Goal: Contribute content: Contribute content

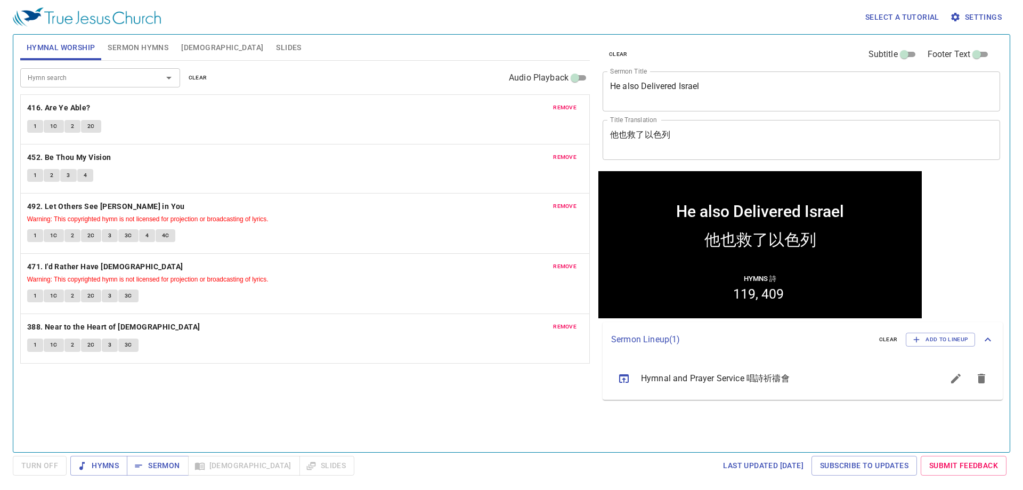
click at [559, 108] on span "remove" at bounding box center [564, 108] width 23 height 10
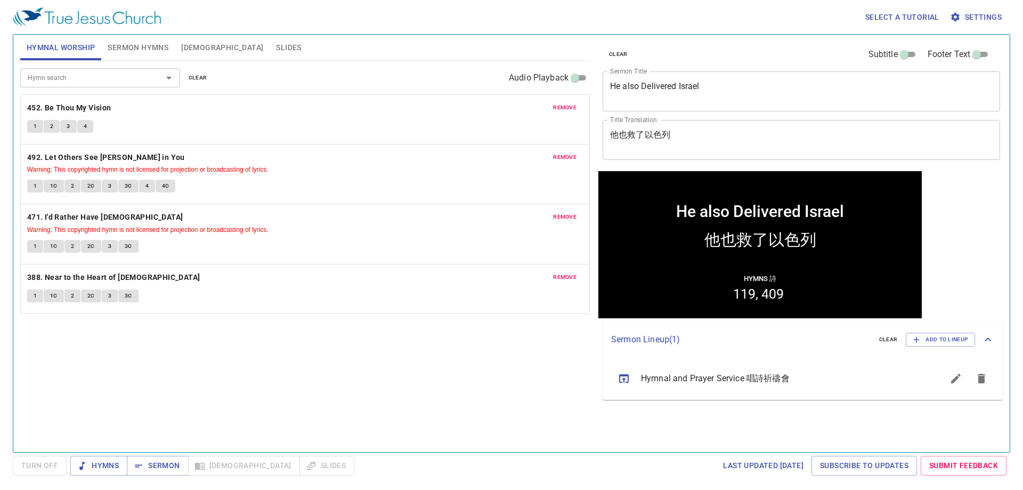
click at [559, 108] on span "remove" at bounding box center [564, 108] width 23 height 10
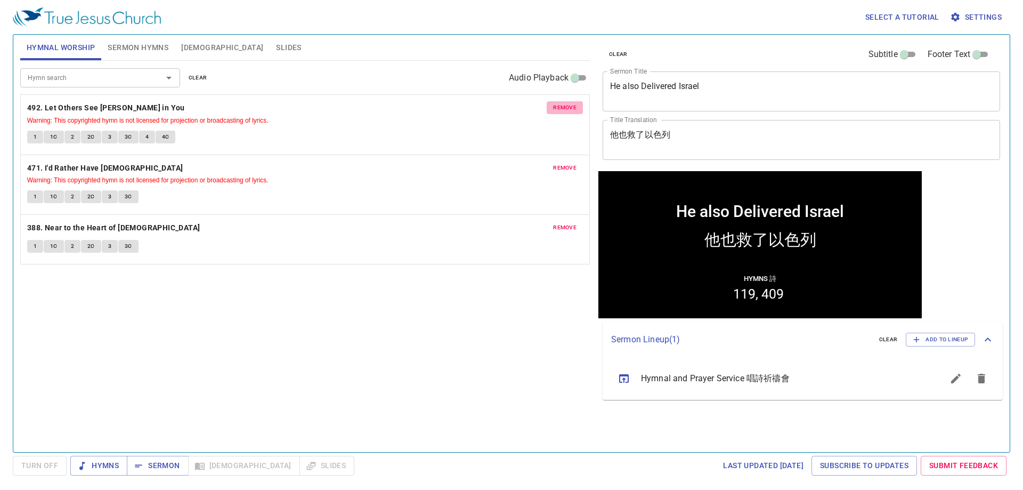
click at [559, 108] on span "remove" at bounding box center [564, 108] width 23 height 10
click at [559, 163] on span "remove" at bounding box center [564, 168] width 23 height 10
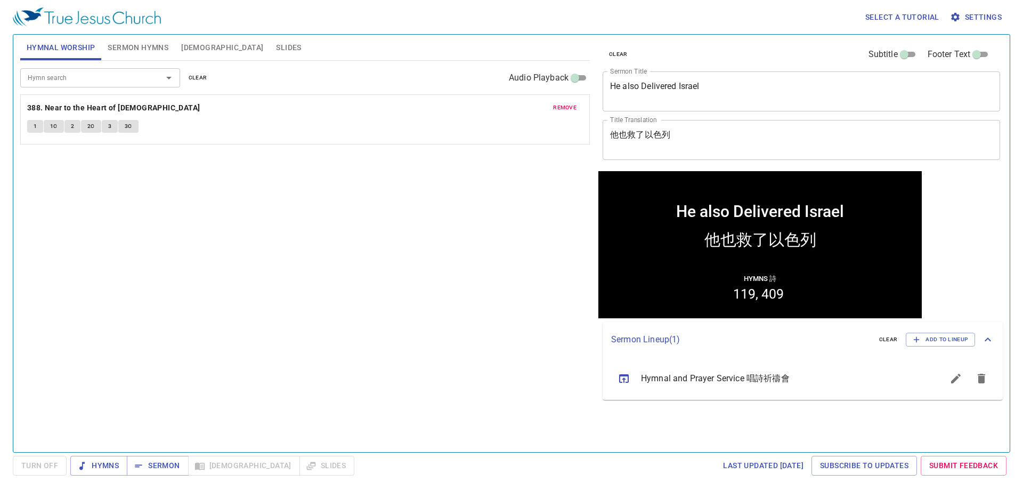
click at [559, 108] on span "remove" at bounding box center [564, 108] width 23 height 10
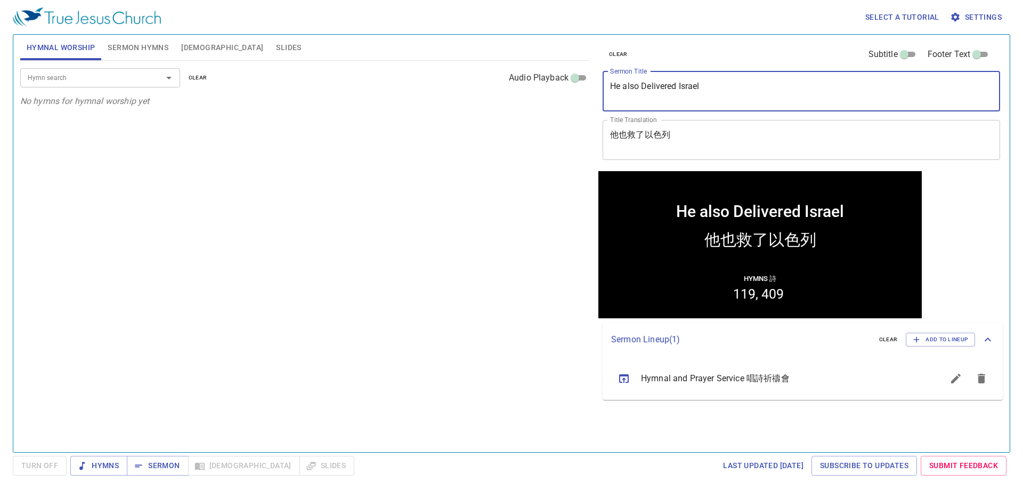
drag, startPoint x: 524, startPoint y: 109, endPoint x: 489, endPoint y: 116, distance: 35.7
click at [489, 116] on div "Hymnal Worship Sermon Hymns Bible Slides Hymn search Hymn search clear Audio Pl…" at bounding box center [511, 238] width 991 height 417
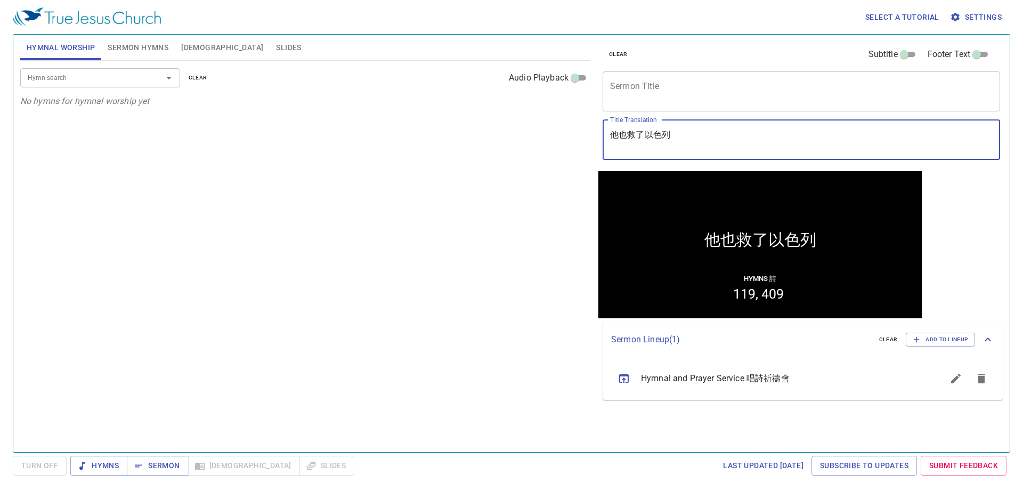
drag, startPoint x: 832, startPoint y: 144, endPoint x: 336, endPoint y: 141, distance: 495.5
click at [336, 141] on div "Hymnal Worship Sermon Hymns Bible Slides Hymn search Hymn search clear Audio Pl…" at bounding box center [511, 238] width 991 height 417
click at [648, 95] on textarea "Sermon Title" at bounding box center [801, 91] width 383 height 20
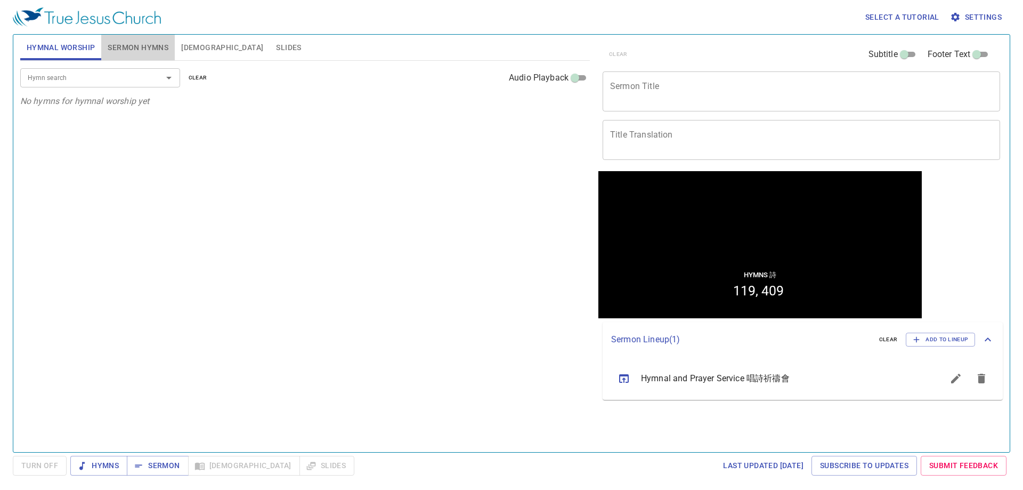
click at [136, 45] on span "Sermon Hymns" at bounding box center [138, 47] width 61 height 13
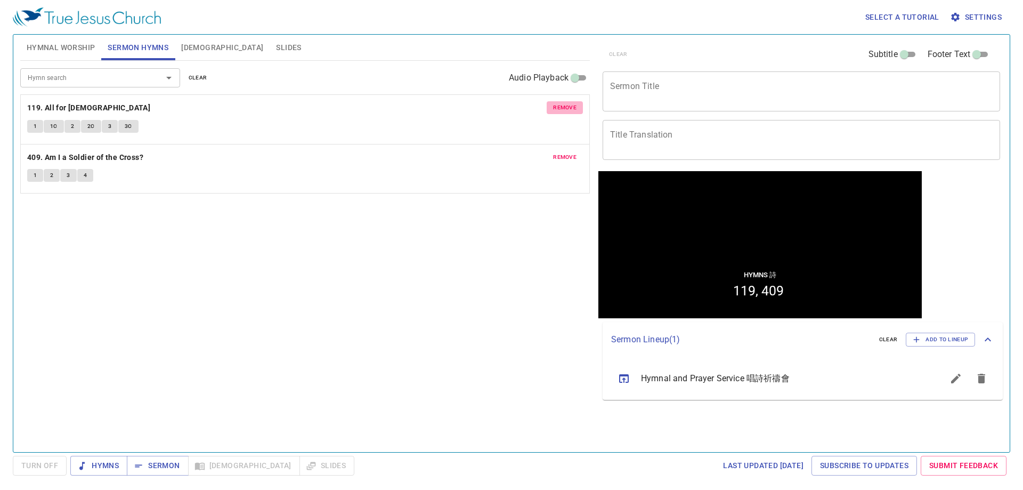
click at [572, 108] on span "remove" at bounding box center [564, 108] width 23 height 10
click at [572, 152] on span "remove" at bounding box center [564, 157] width 23 height 10
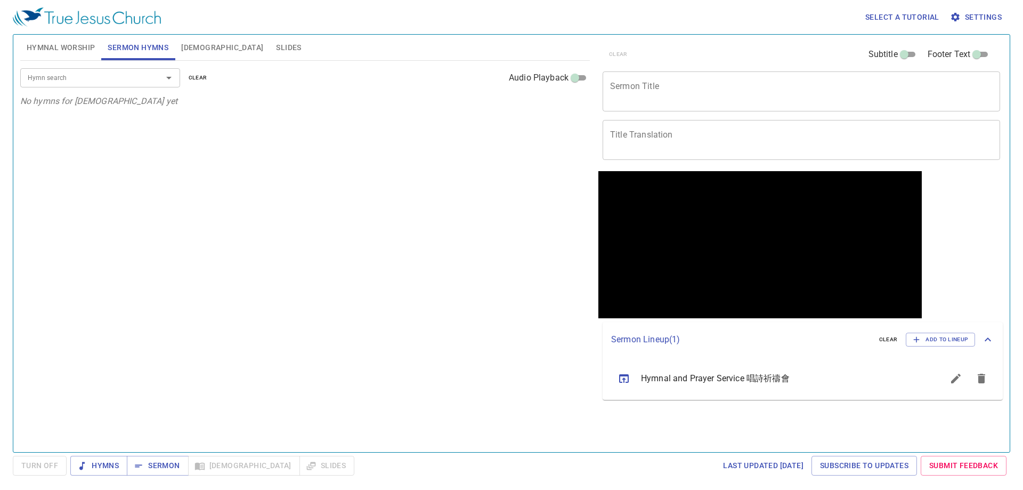
click at [149, 84] on div at bounding box center [162, 77] width 28 height 15
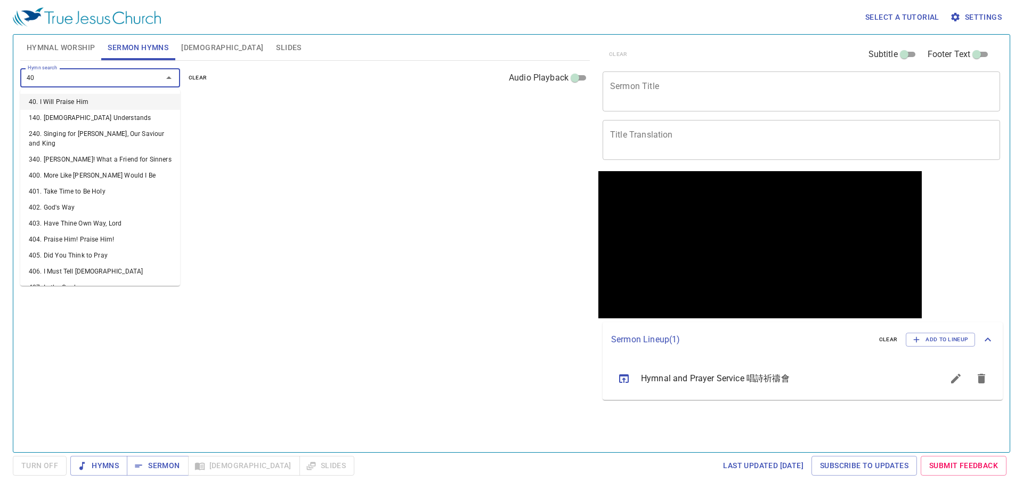
type input "405"
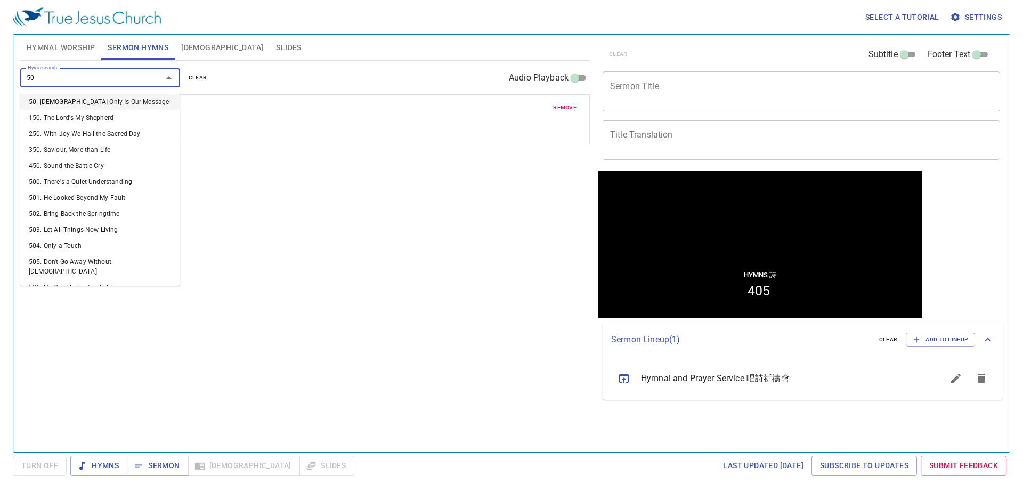
type input "502"
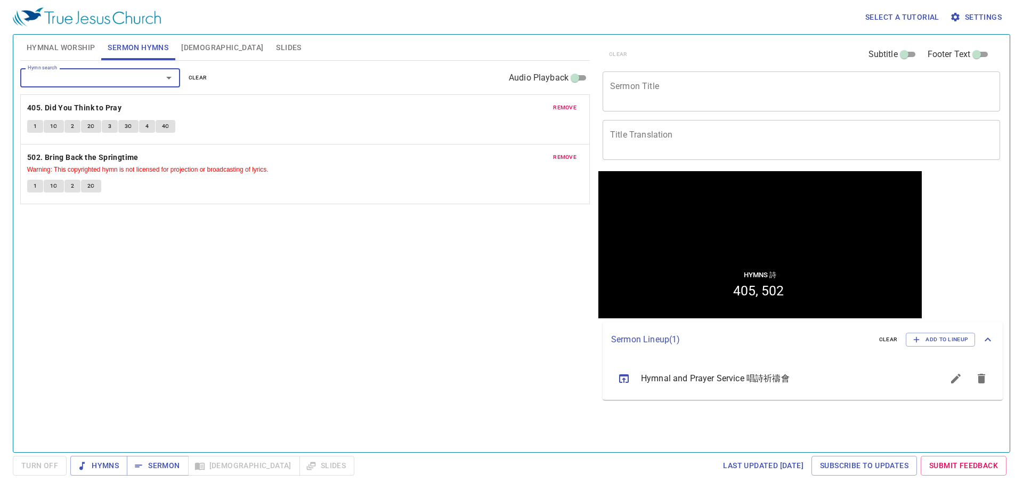
click at [557, 153] on span "remove" at bounding box center [564, 157] width 23 height 10
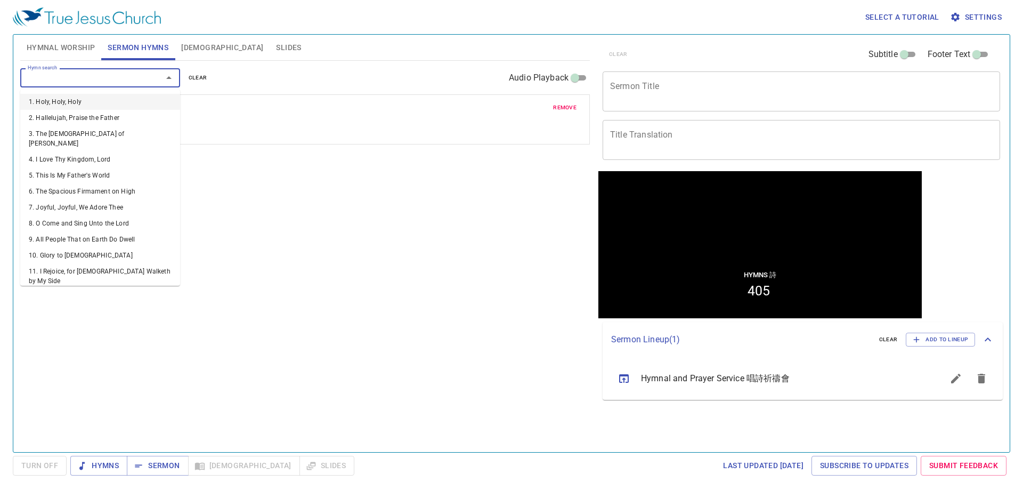
click at [101, 80] on input "Hymn search" at bounding box center [84, 77] width 122 height 12
type input "402"
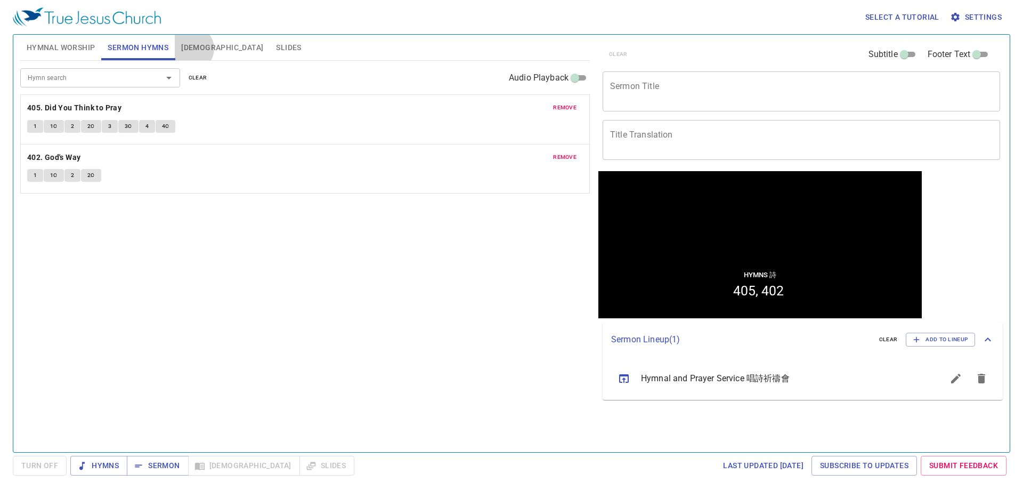
click at [192, 48] on span "[DEMOGRAPHIC_DATA]" at bounding box center [222, 47] width 82 height 13
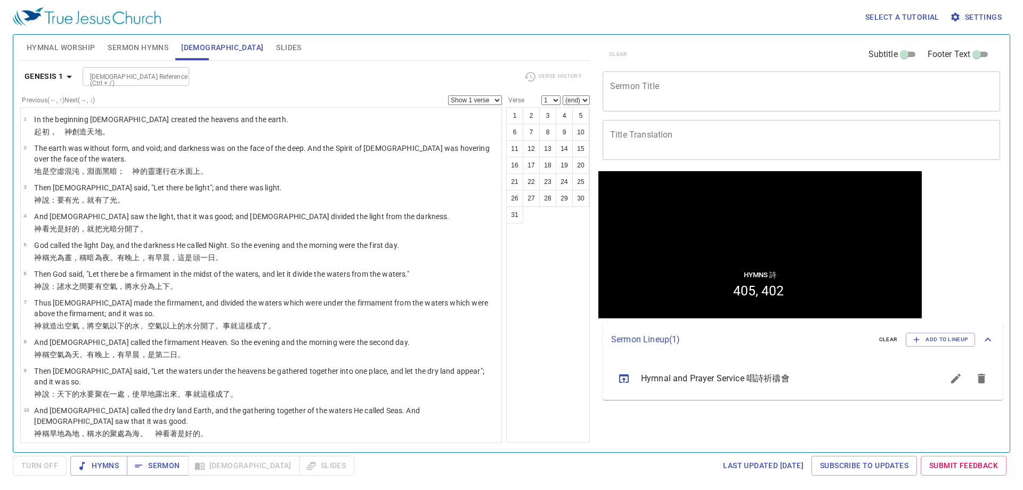
click at [12, 47] on div "Select a tutorial Settings Hymnal Worship Sermon Hymns Bible Slides Hymn search…" at bounding box center [511, 245] width 1023 height 490
click at [42, 54] on span "Hymnal Worship" at bounding box center [61, 47] width 69 height 13
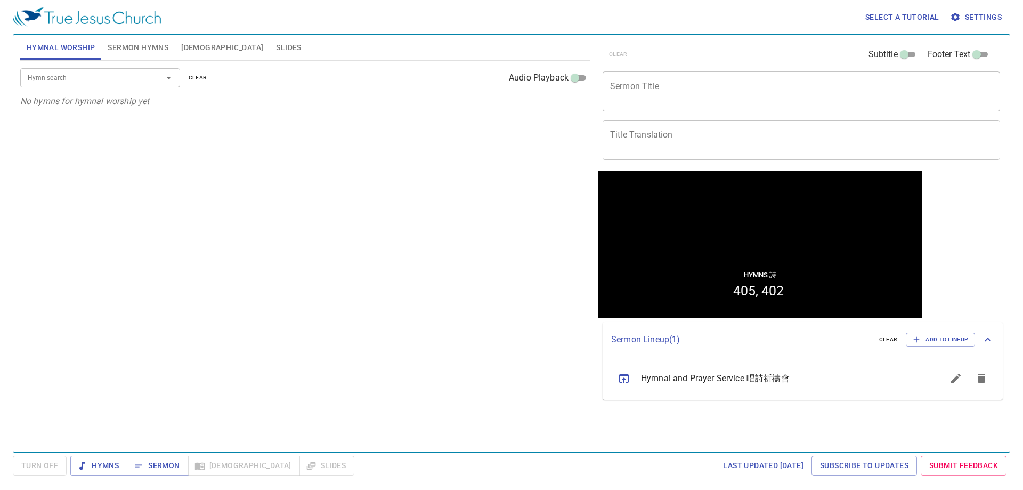
drag, startPoint x: 713, startPoint y: 117, endPoint x: 712, endPoint y: 79, distance: 37.3
click at [713, 117] on div "clear Subtitle Footer Text Sermon Title x Sermon Title Title Translation x Titl…" at bounding box center [800, 103] width 404 height 136
click at [711, 77] on div "x Sermon Title" at bounding box center [801, 91] width 397 height 40
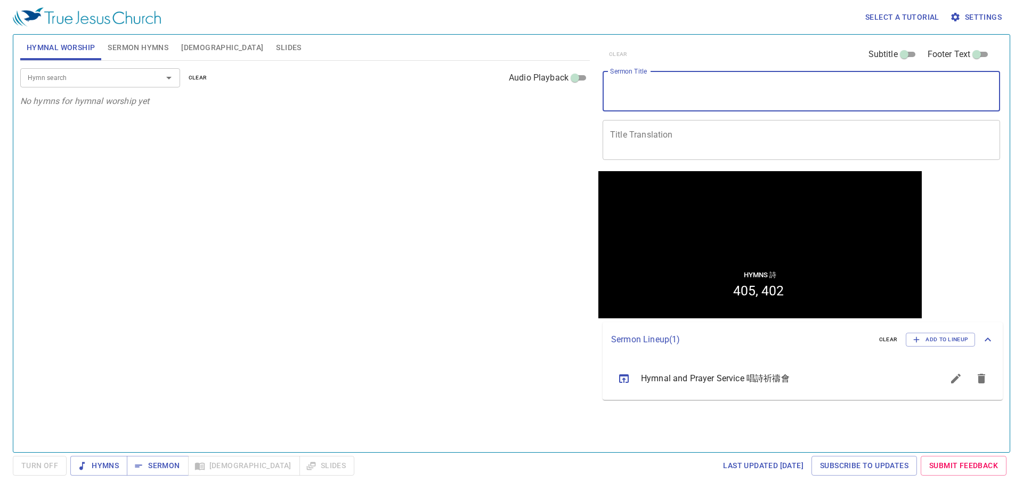
paste textarea "The tears of Hagar"
type textarea "The tears of Hagar"
click at [715, 138] on textarea "Title Translation" at bounding box center [801, 139] width 383 height 20
paste textarea "夏甲的眼淚"
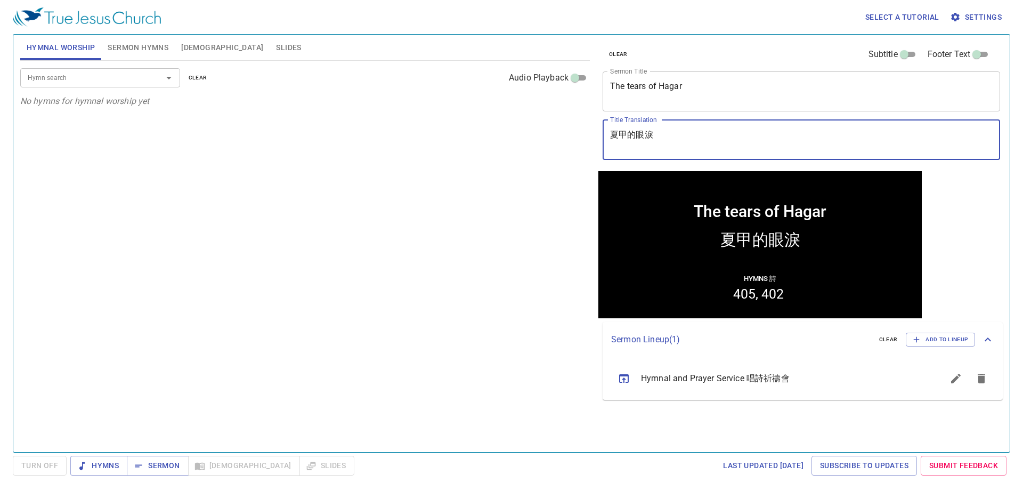
type textarea "夏甲的眼淚"
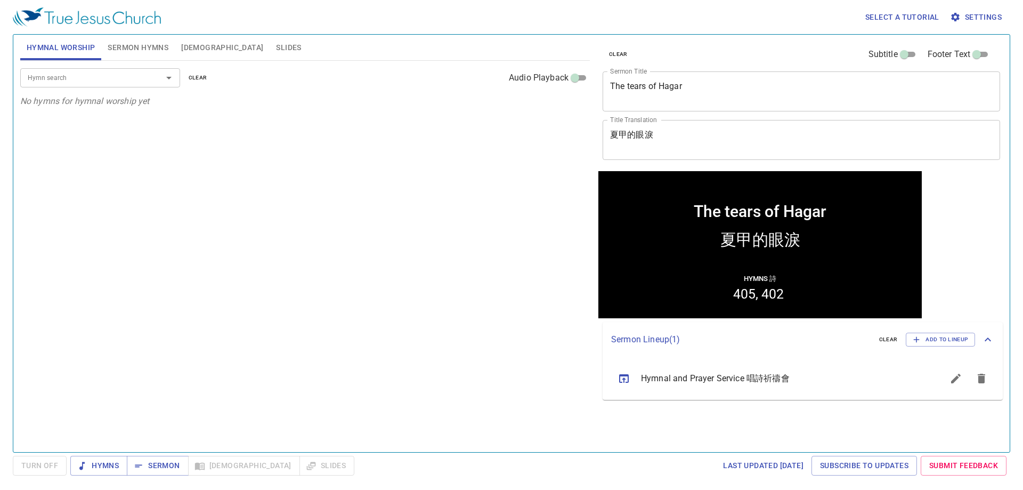
click at [477, 282] on div "Hymn search Hymn search clear Audio Playback No hymns for hymnal worship yet" at bounding box center [305, 252] width 570 height 382
click at [100, 466] on span "Hymns" at bounding box center [99, 465] width 40 height 13
click at [204, 47] on button "[DEMOGRAPHIC_DATA]" at bounding box center [222, 48] width 95 height 26
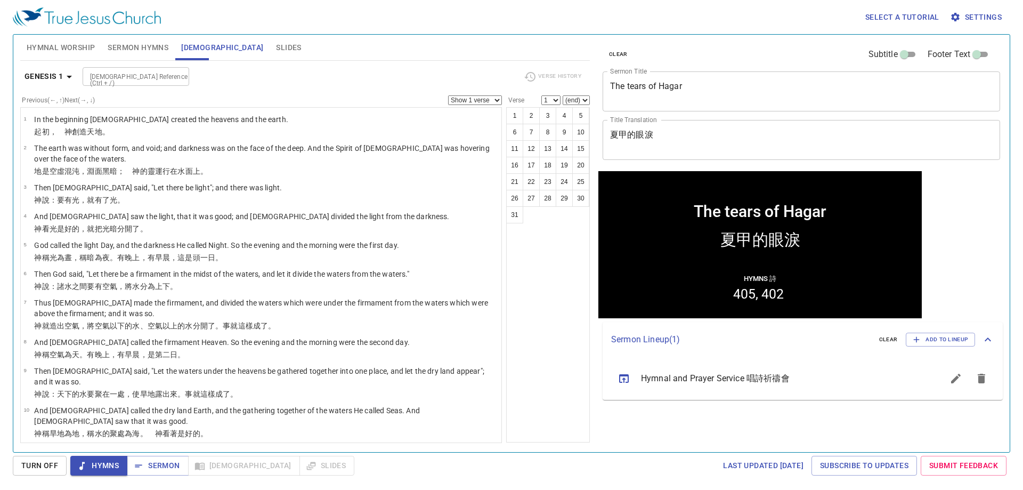
click at [136, 48] on span "Sermon Hymns" at bounding box center [138, 47] width 61 height 13
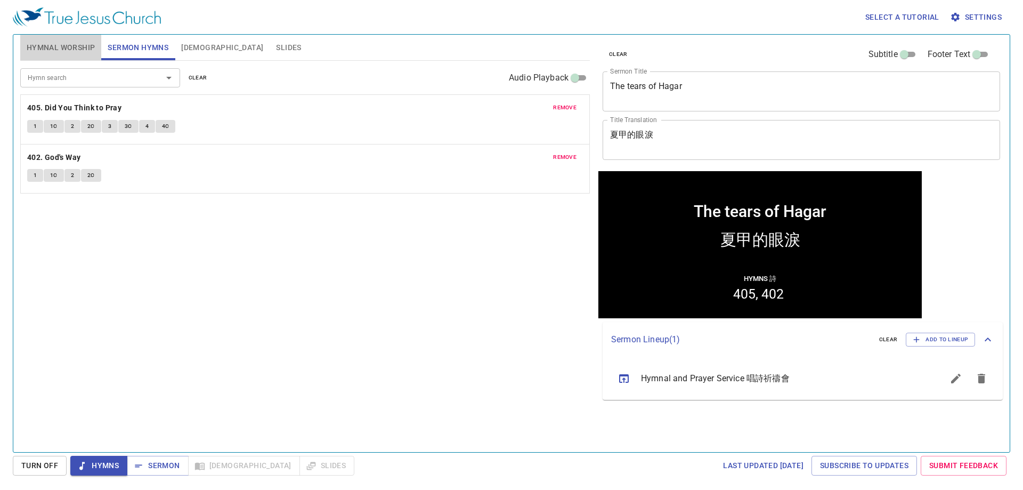
click at [31, 39] on button "Hymnal Worship" at bounding box center [61, 48] width 82 height 26
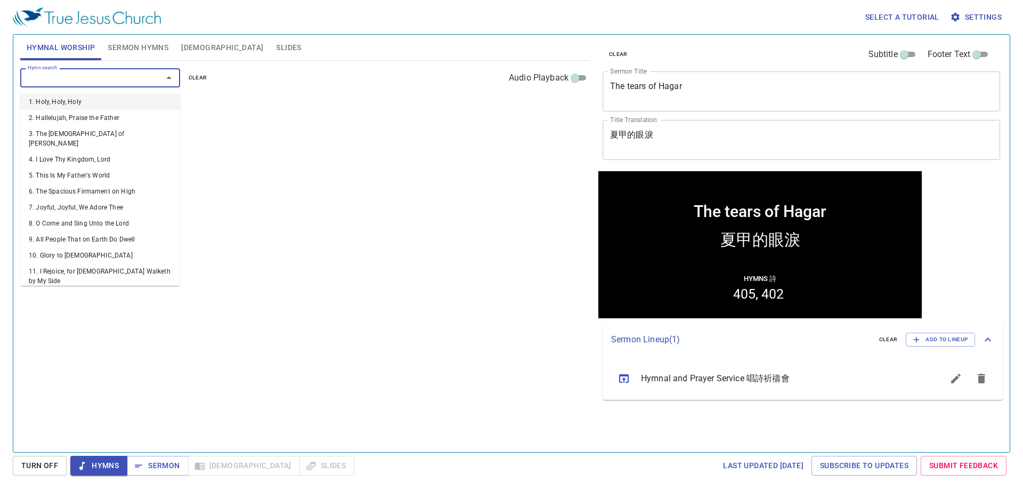
click at [97, 78] on input "Hymn search" at bounding box center [84, 77] width 122 height 12
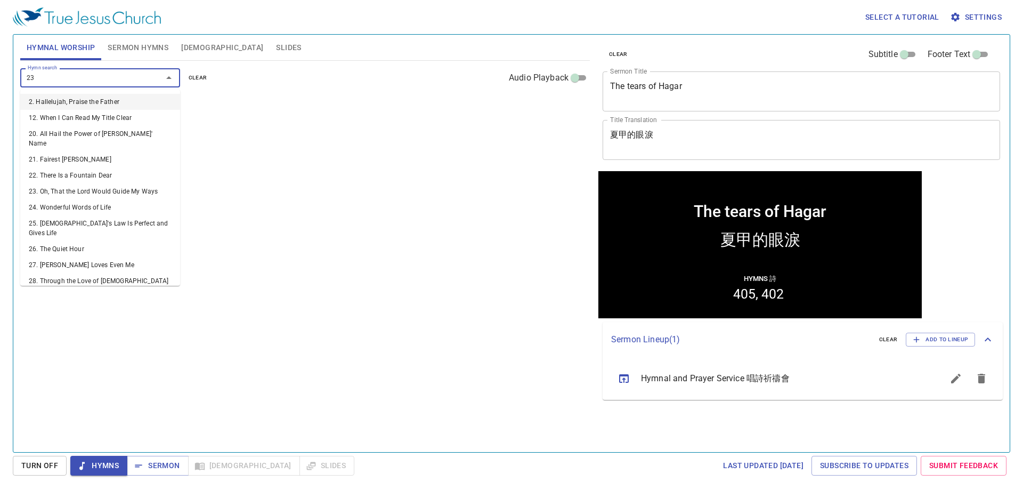
type input "232"
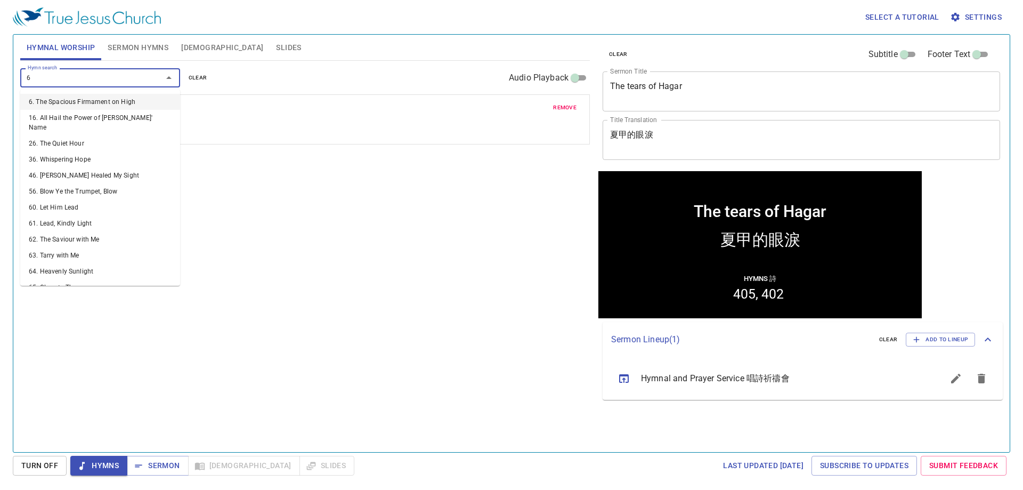
type input "64"
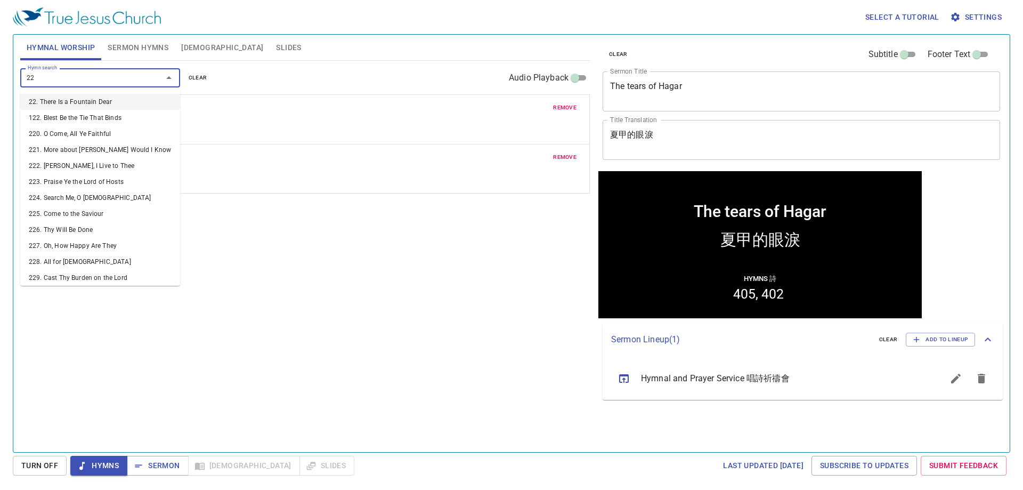
type input "226"
type input "212"
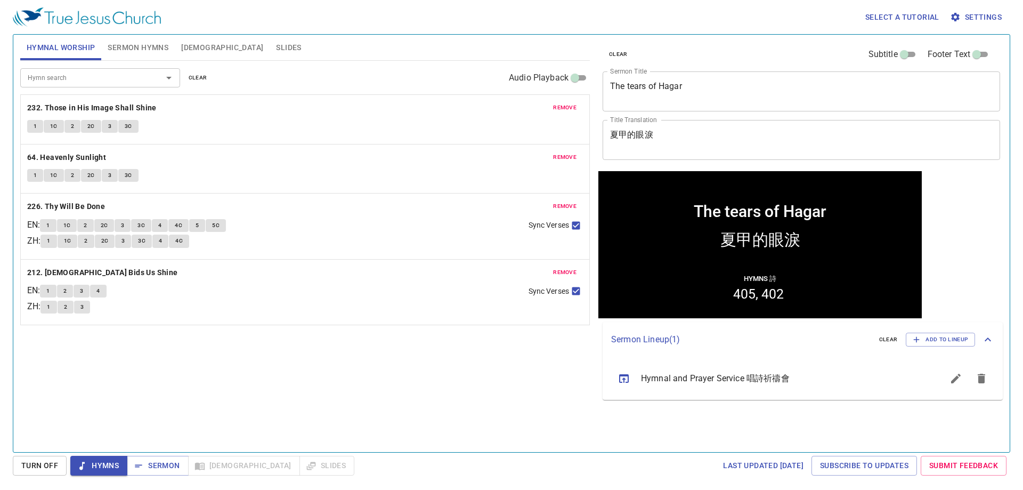
click at [330, 368] on div "Hymn search Hymn search clear Audio Playback remove 232. Those in His Image Sha…" at bounding box center [305, 252] width 570 height 382
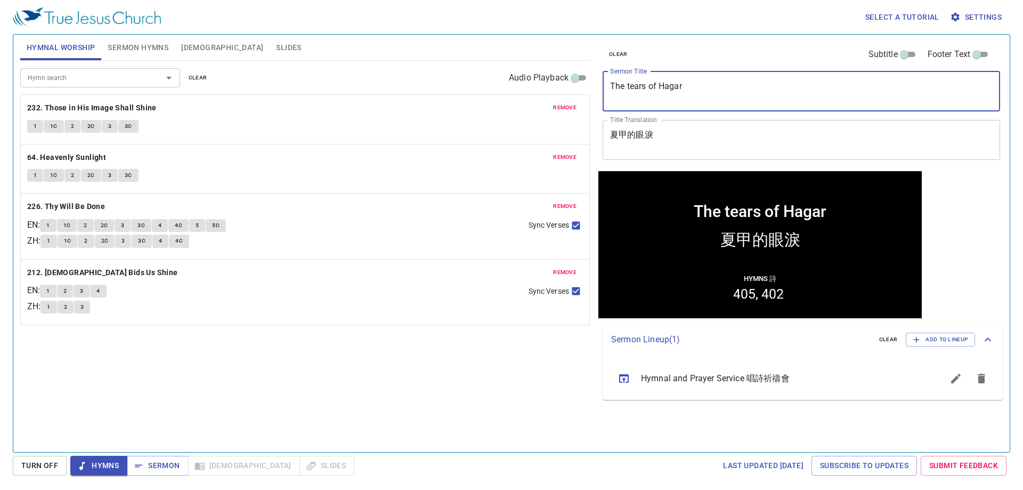
drag, startPoint x: 728, startPoint y: 84, endPoint x: 417, endPoint y: 91, distance: 311.2
click at [417, 91] on div "Hymnal Worship Sermon Hymns Bible Slides Hymn search Hymn search clear Audio Pl…" at bounding box center [511, 238] width 991 height 417
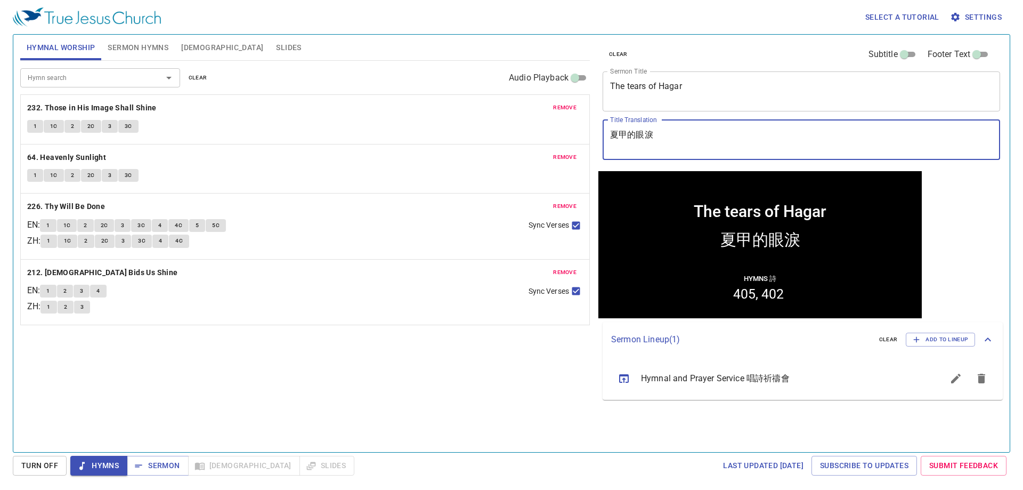
drag, startPoint x: 662, startPoint y: 148, endPoint x: 653, endPoint y: 147, distance: 8.6
click at [659, 148] on textarea "夏甲的眼淚" at bounding box center [801, 139] width 383 height 20
drag, startPoint x: 657, startPoint y: 137, endPoint x: 565, endPoint y: 135, distance: 92.7
click at [565, 135] on div "Hymnal Worship Sermon Hymns Bible Slides Hymn search Hymn search clear Audio Pl…" at bounding box center [511, 238] width 991 height 417
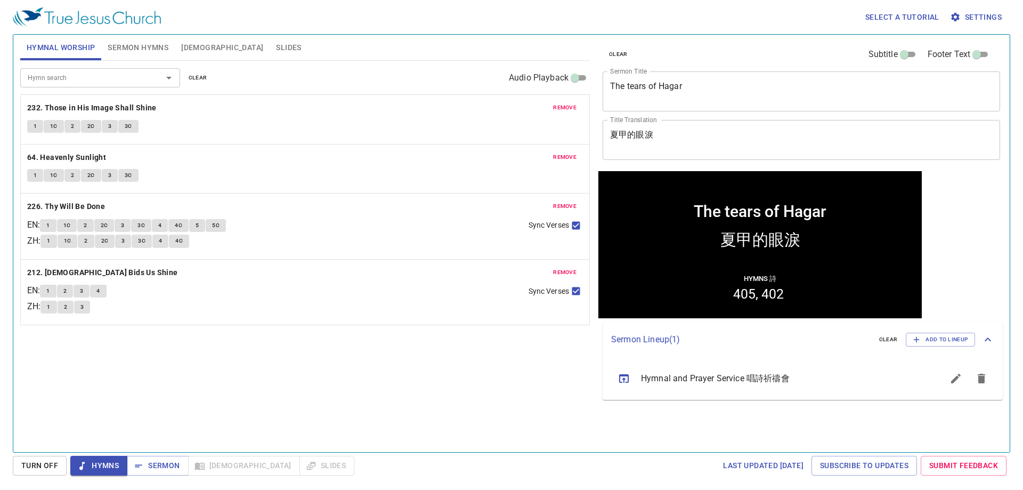
click at [270, 352] on div "Hymn search Hymn search clear Audio Playback remove 232. Those in His Image Sha…" at bounding box center [305, 252] width 570 height 382
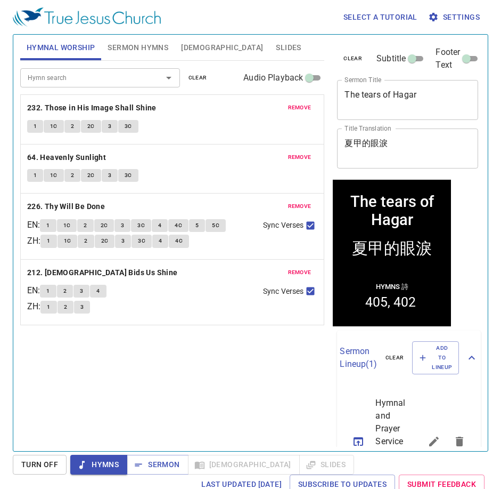
drag, startPoint x: 235, startPoint y: 396, endPoint x: 178, endPoint y: 216, distance: 188.7
click at [235, 396] on div "Hymn search Hymn search clear Audio Playback remove 232. Those in His Image Sha…" at bounding box center [172, 251] width 305 height 381
click at [202, 54] on button "[DEMOGRAPHIC_DATA]" at bounding box center [222, 48] width 95 height 26
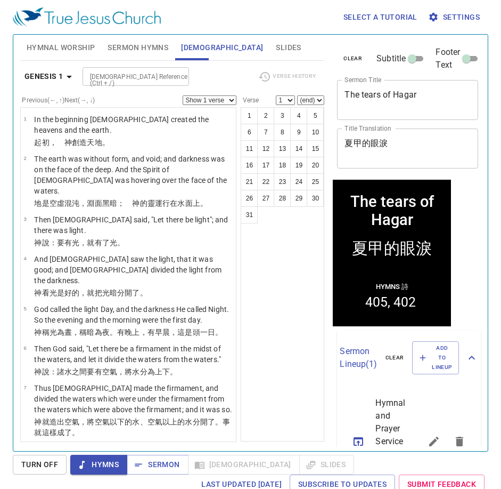
click at [142, 84] on div "[DEMOGRAPHIC_DATA] Reference (Ctrl + /)" at bounding box center [136, 76] width 107 height 19
click at [139, 72] on input "2 pet 5 8" at bounding box center [127, 66] width 83 height 12
click at [139, 72] on input "2 pet 5" at bounding box center [127, 66] width 83 height 12
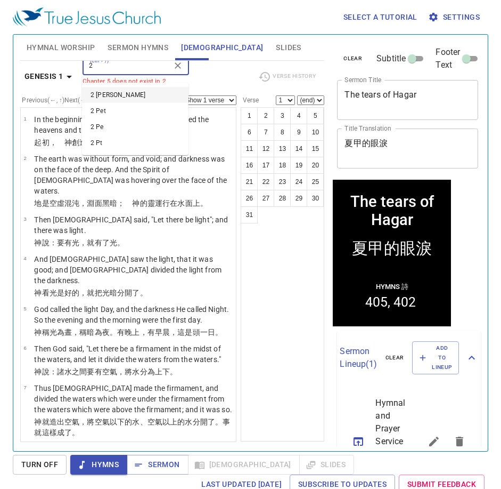
type input "2"
type input "1 pet 5"
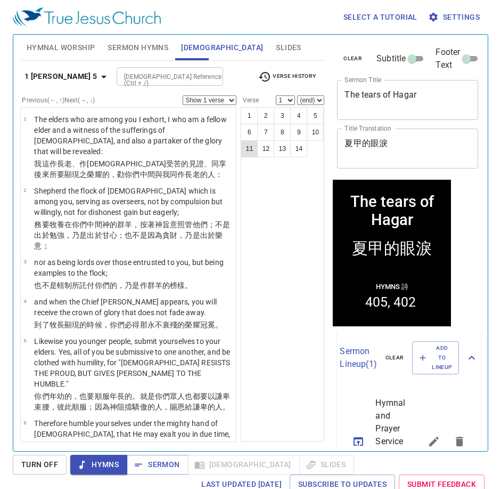
click at [245, 149] on button "11" at bounding box center [249, 148] width 17 height 17
select select "11"
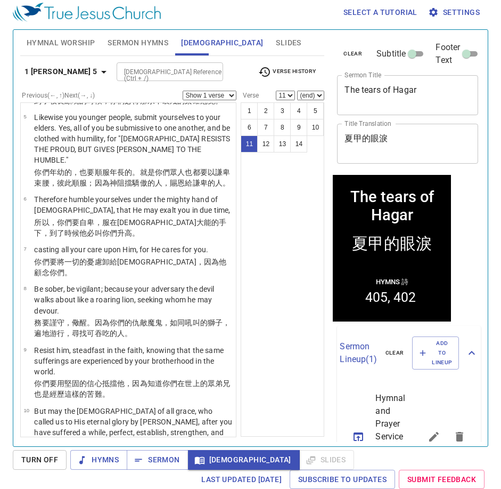
scroll to position [238, 0]
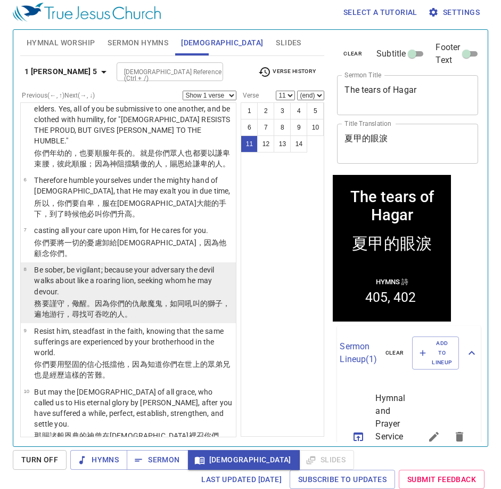
click at [74, 299] on wg3023 "，遍地游行 ，尋找 可吞吃 的人。" at bounding box center [132, 308] width 196 height 19
select select "8"
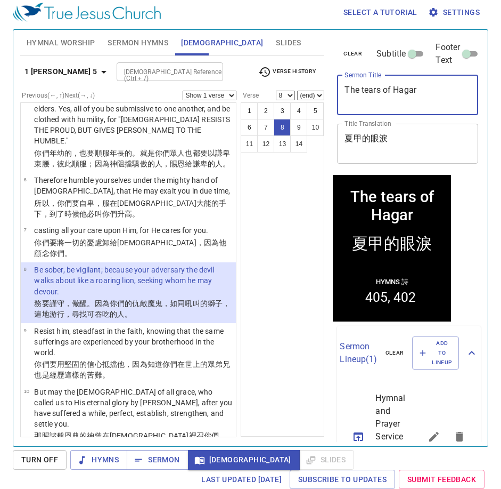
click at [364, 94] on textarea "The tears of Hagar" at bounding box center [408, 95] width 126 height 20
type textarea "The Tears of Hagar"
click at [276, 46] on span "Slides" at bounding box center [288, 42] width 25 height 13
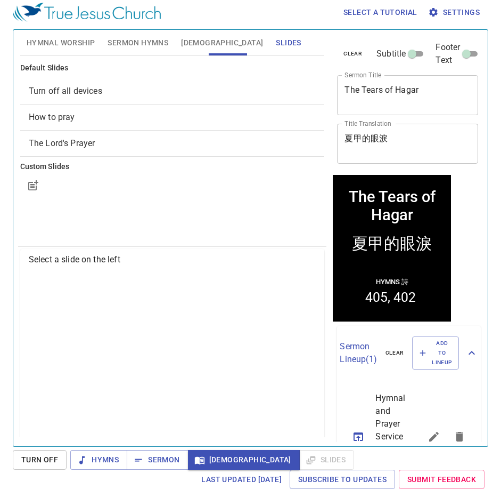
click at [60, 119] on span "How to pray" at bounding box center [52, 117] width 46 height 10
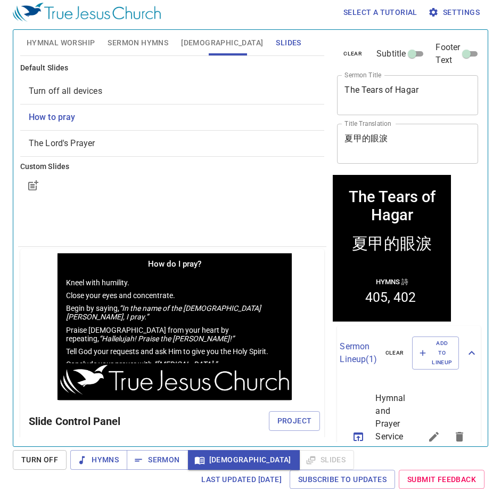
scroll to position [0, 0]
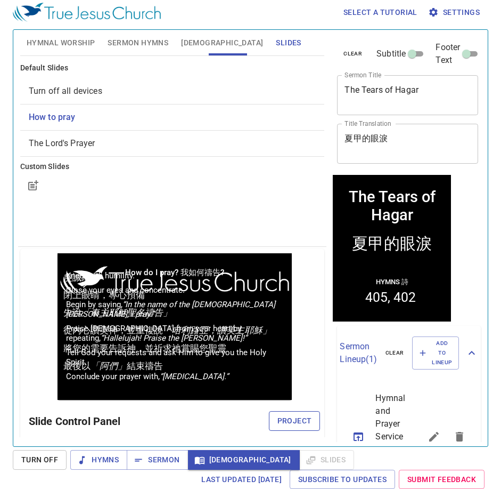
click at [296, 418] on span "Project" at bounding box center [295, 420] width 35 height 13
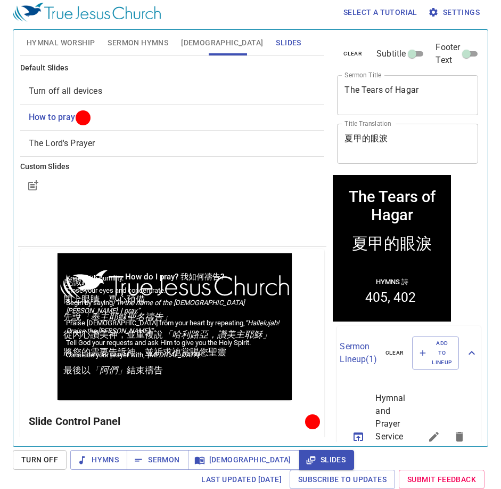
click at [122, 190] on div at bounding box center [172, 186] width 305 height 26
click at [73, 40] on span "Hymnal Worship" at bounding box center [61, 42] width 69 height 13
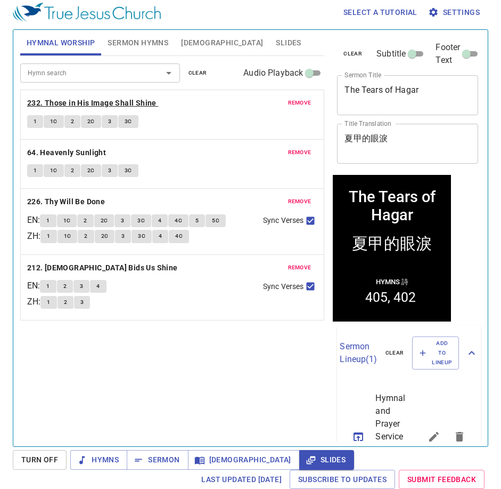
click at [108, 101] on b "232. Those in His Image Shall Shine" at bounding box center [91, 102] width 129 height 13
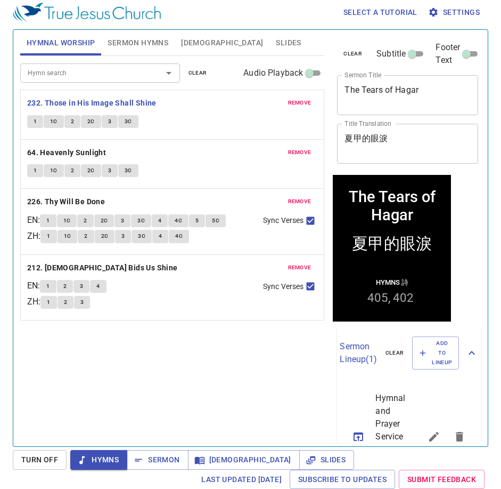
click at [199, 40] on span "[DEMOGRAPHIC_DATA]" at bounding box center [222, 42] width 82 height 13
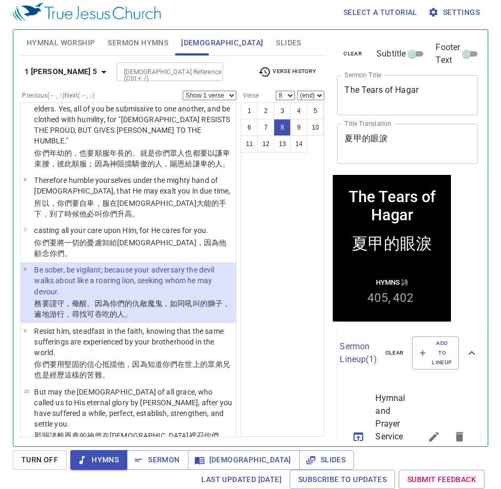
click at [132, 80] on div "[DEMOGRAPHIC_DATA] Reference (Ctrl + /)" at bounding box center [170, 71] width 107 height 19
type input "w"
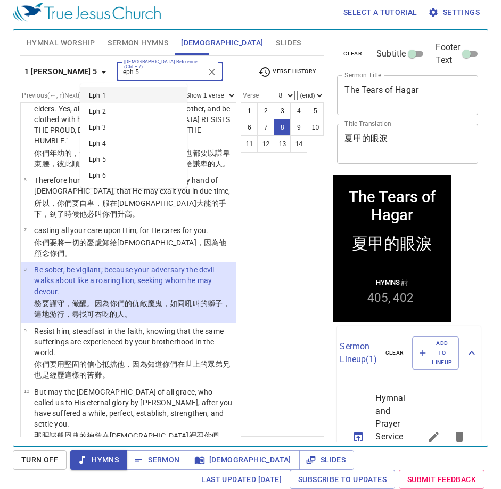
type input "eph 5"
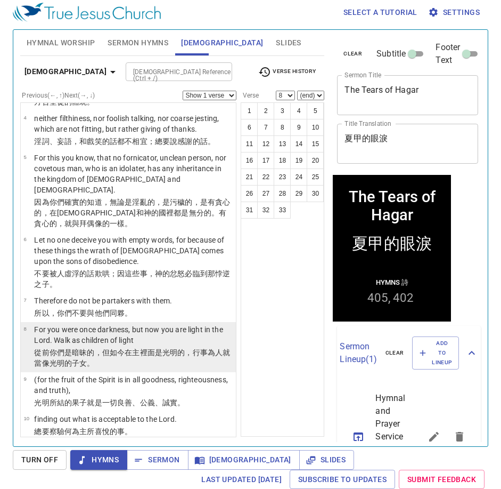
scroll to position [160, 0]
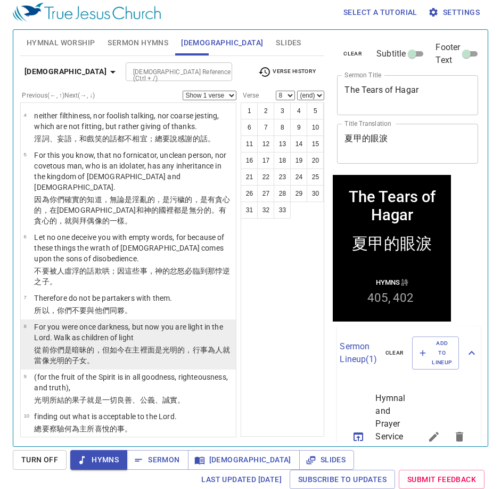
click at [96, 345] on wg4655 "，但 如今 在 主 裡面是光明的 ，行事為人 就當像 光明 的子女 。" at bounding box center [132, 354] width 196 height 19
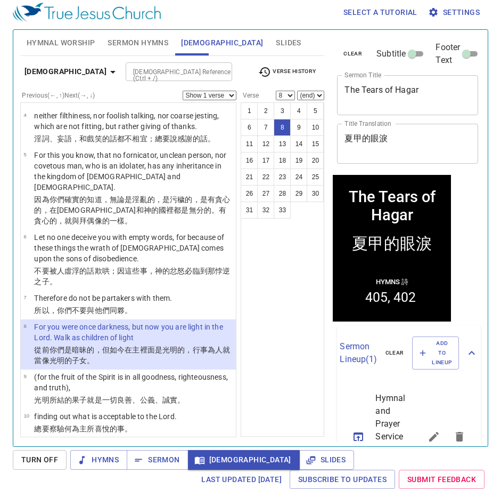
click at [311, 97] on select "(end) 9 10 11 12 13 14 15 16 17 18 19 20 21 22 23 24 25 26 27 28 29 30 31 32 33" at bounding box center [310, 96] width 27 height 10
select select "9"
click at [297, 91] on select "(end) 9 10 11 12 13 14 15 16 17 18 19 20 21 22 23 24 25 26 27 28 29 30 31 32 33" at bounding box center [310, 96] width 27 height 10
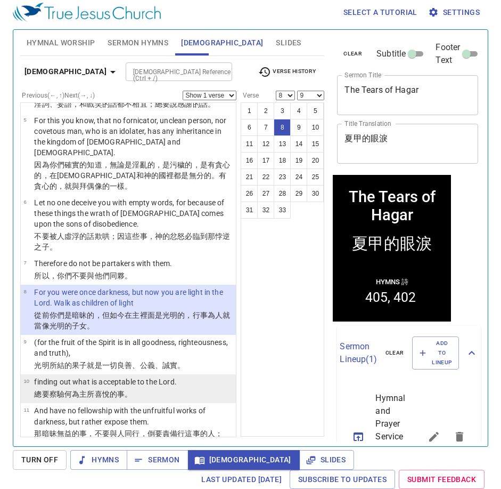
scroll to position [213, 0]
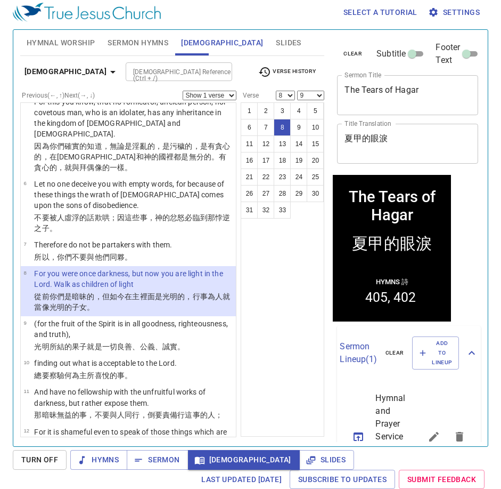
click at [87, 292] on wg2258 "暗昧的 ，但 如今 在 主 裡面是光明的 ，行事為人 就當像 光明 的子女 。" at bounding box center [132, 301] width 196 height 19
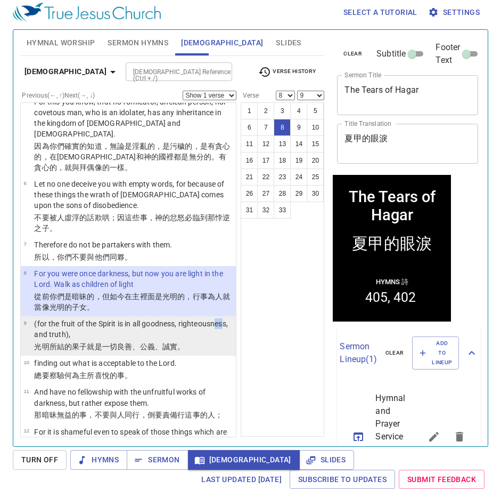
click at [72, 318] on p "(for the fruit of the Spirit is in all goodness, righteousness, and truth)," at bounding box center [133, 328] width 199 height 21
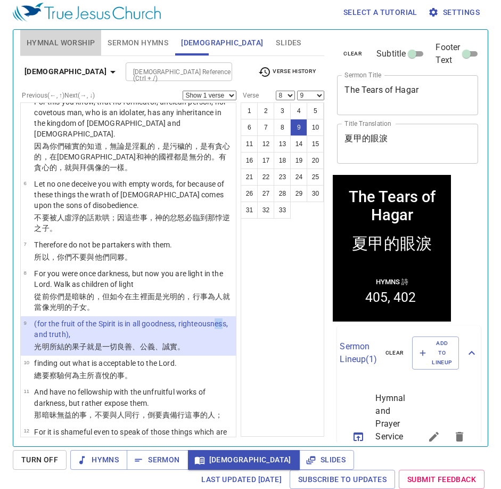
click at [96, 43] on button "Hymnal Worship" at bounding box center [61, 43] width 82 height 26
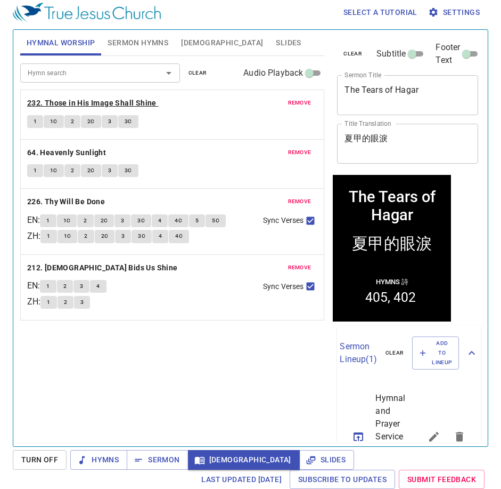
click at [85, 98] on b "232. Those in His Image Shall Shine" at bounding box center [91, 102] width 129 height 13
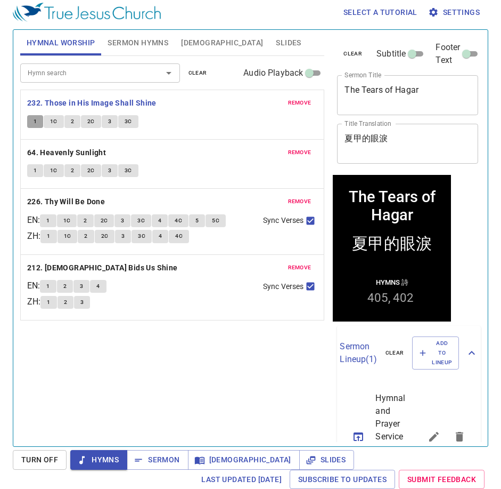
click at [35, 124] on span "1" at bounding box center [35, 122] width 3 height 10
click at [70, 125] on button "2" at bounding box center [72, 121] width 16 height 13
click at [90, 119] on span "2C" at bounding box center [90, 122] width 7 height 10
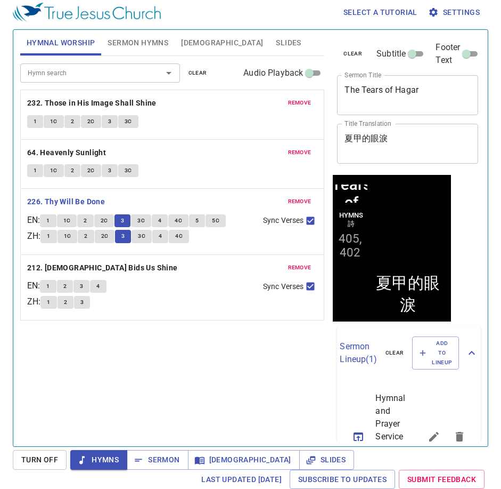
scroll to position [5, 0]
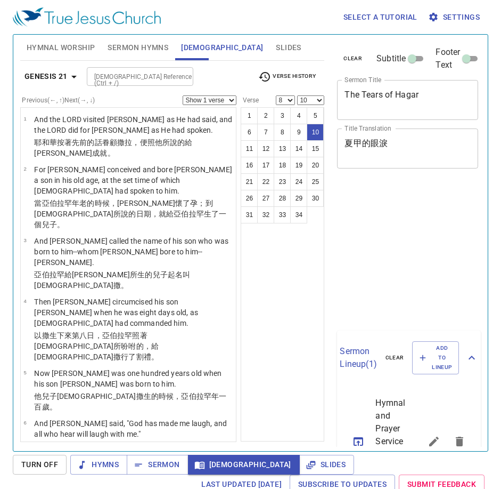
select select "8"
select select "10"
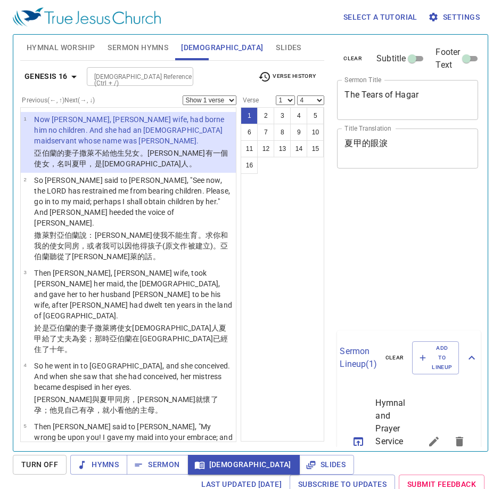
select select "4"
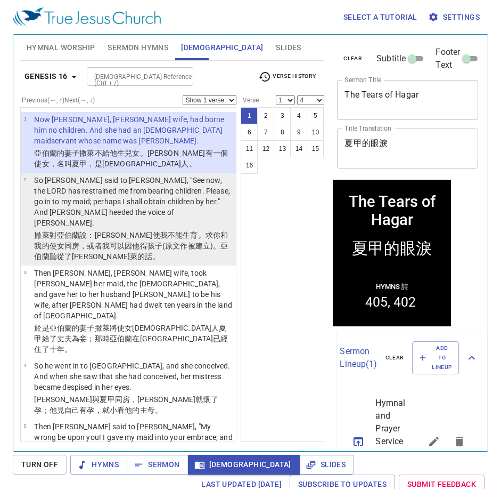
click at [86, 201] on p "So Sarai said to Abram, "See now, the LORD has restrained me from bearing child…" at bounding box center [133, 201] width 199 height 53
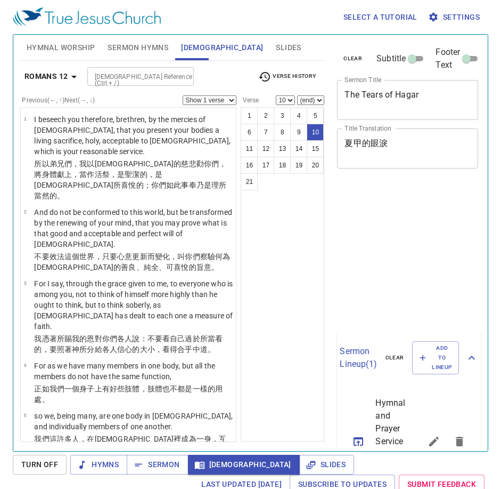
select select "10"
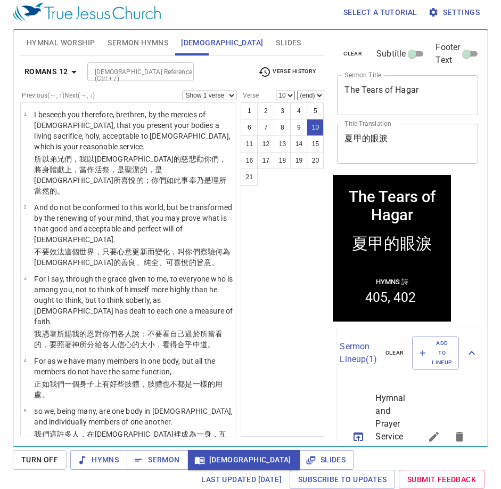
scroll to position [372, 0]
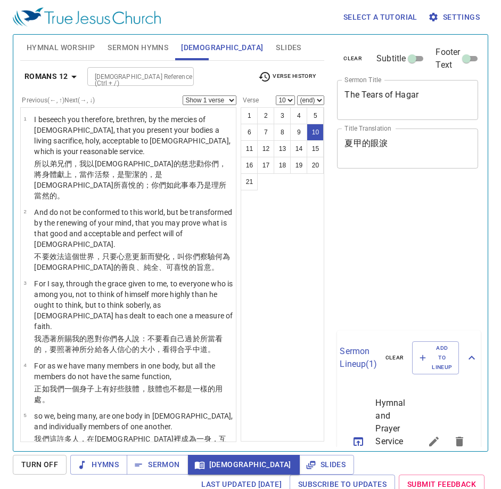
select select "10"
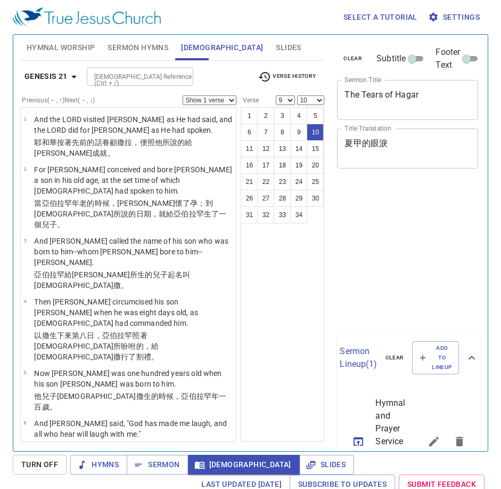
select select "9"
select select "10"
select select "11"
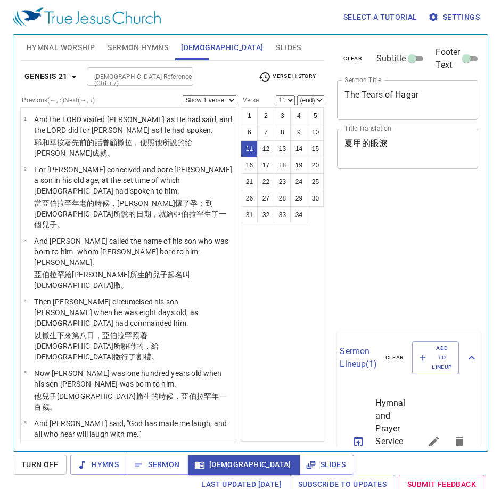
select select "11"
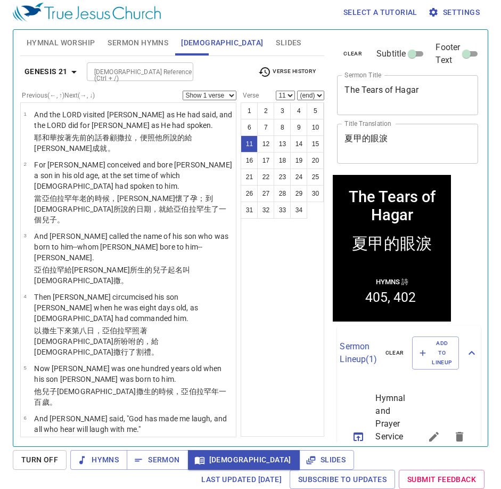
scroll to position [266, 0]
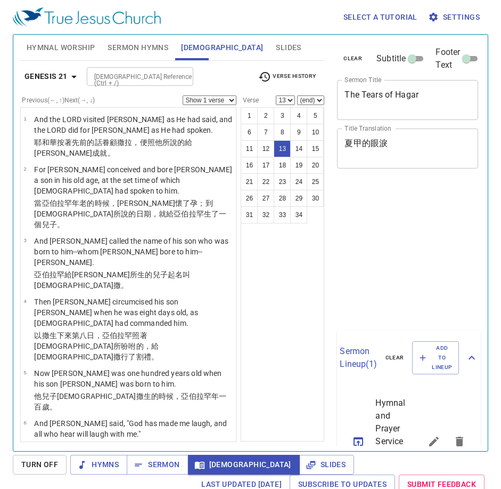
select select "13"
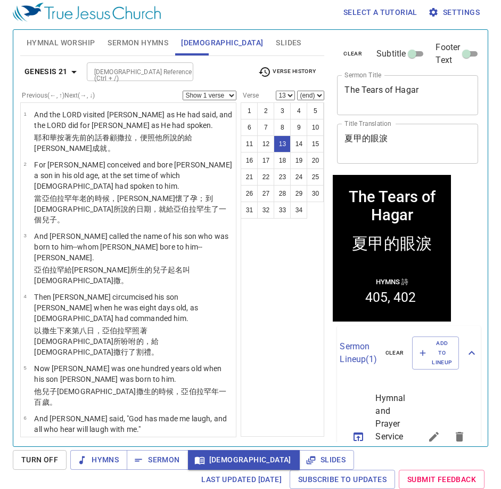
scroll to position [474, 0]
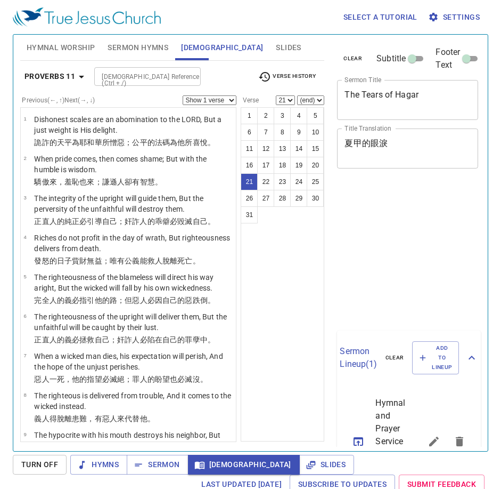
select select "21"
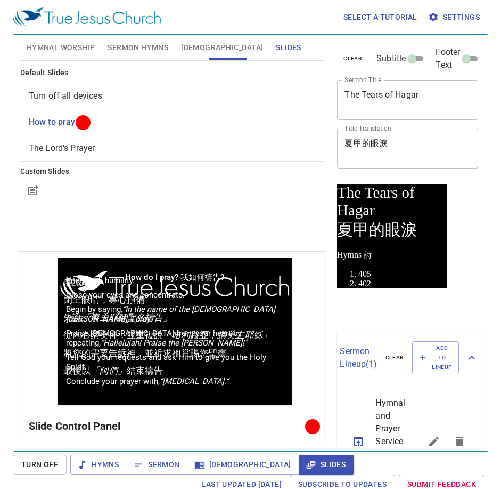
scroll to position [5, 0]
